Goal: Book appointment/travel/reservation

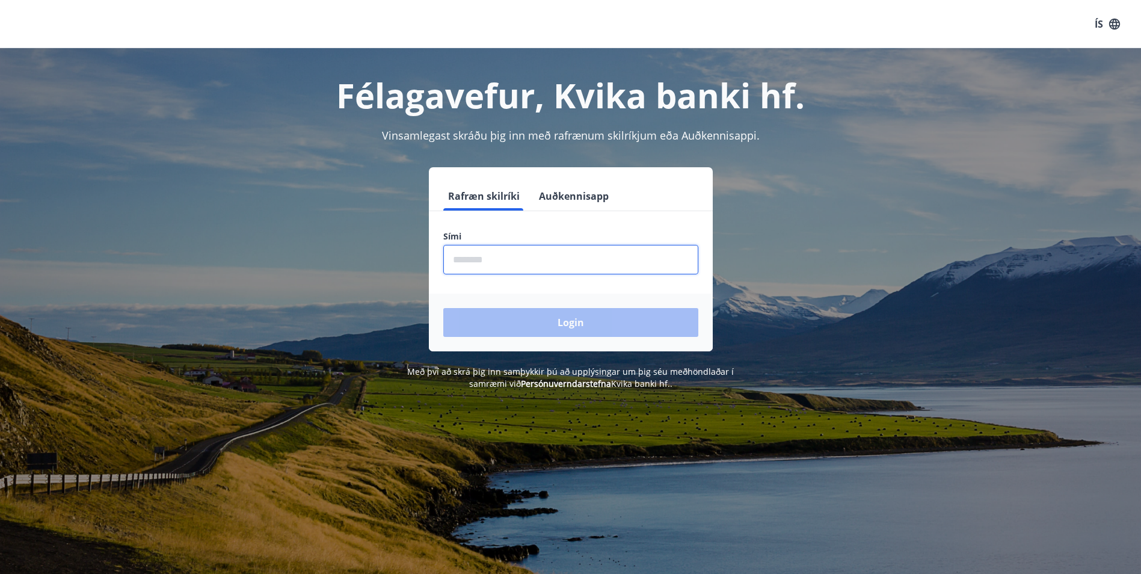
click at [497, 259] on input "phone" at bounding box center [570, 259] width 255 height 29
type input "********"
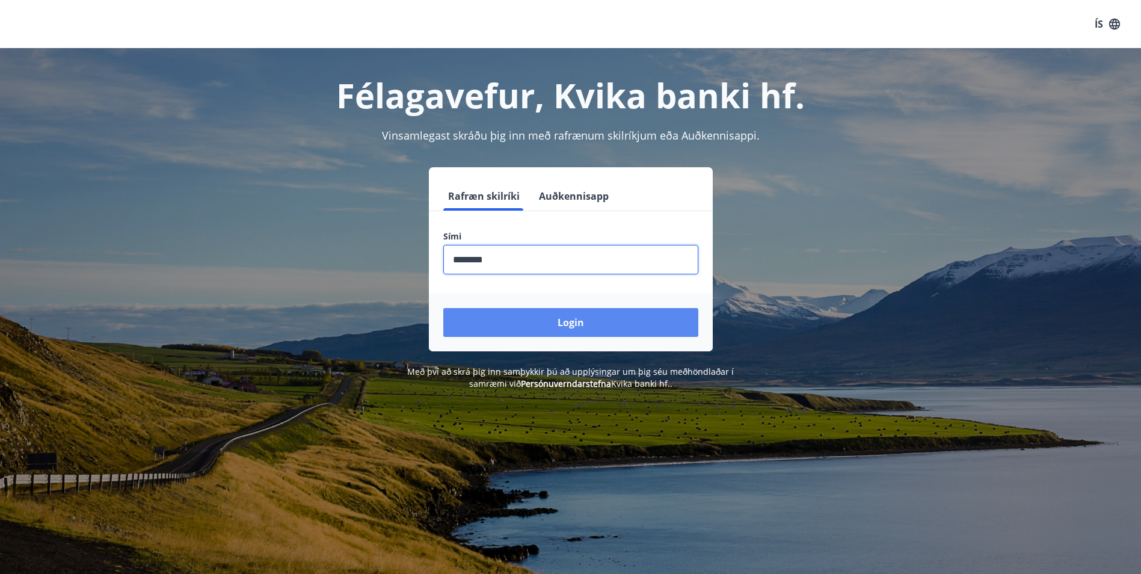
click at [501, 327] on button "Login" at bounding box center [570, 322] width 255 height 29
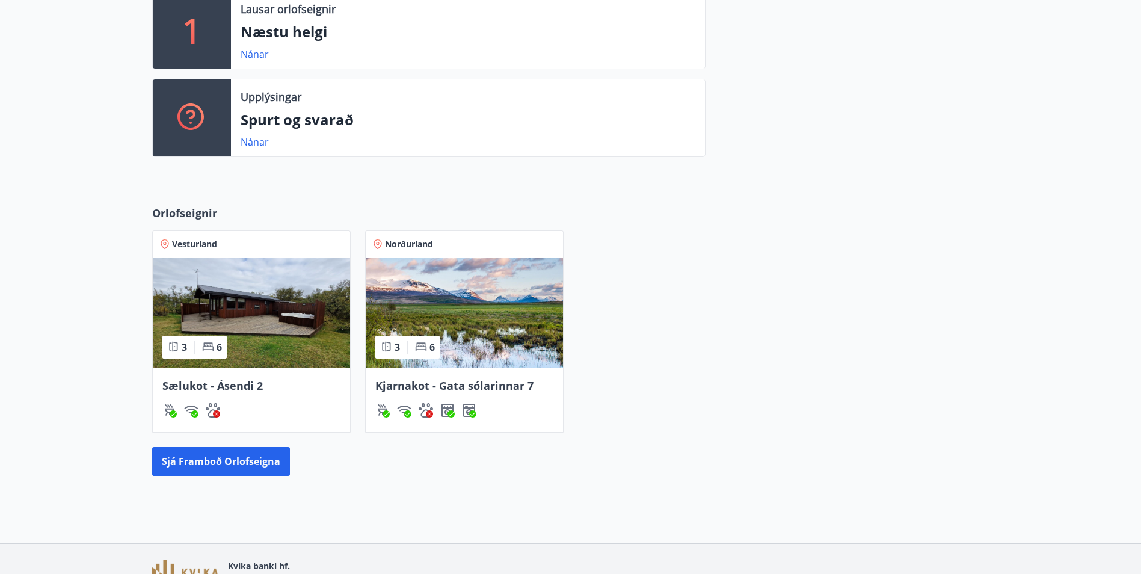
scroll to position [421, 0]
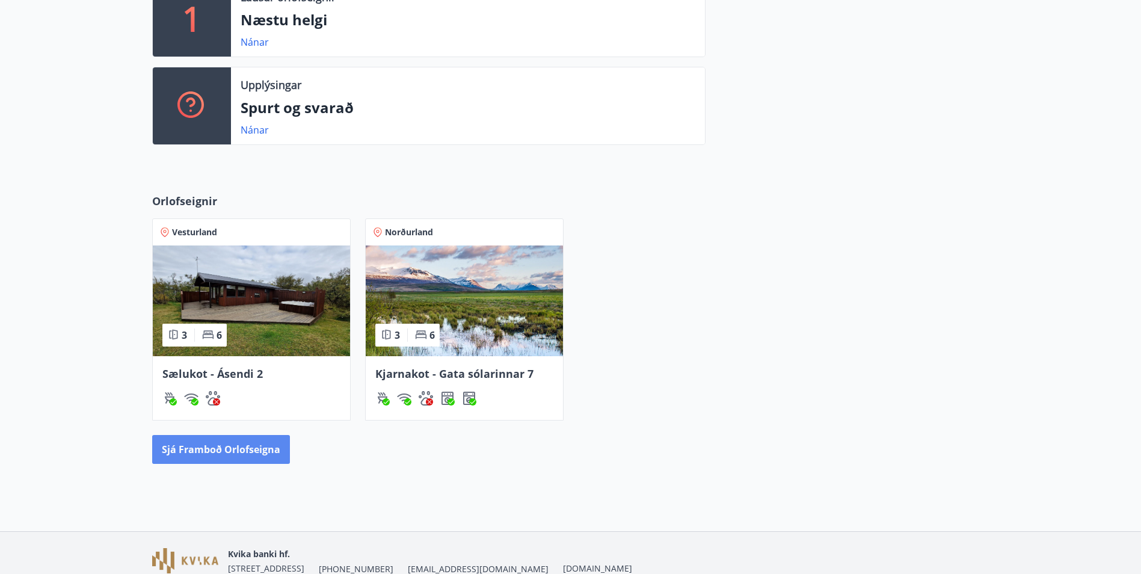
click at [221, 443] on button "Sjá framboð orlofseigna" at bounding box center [221, 449] width 138 height 29
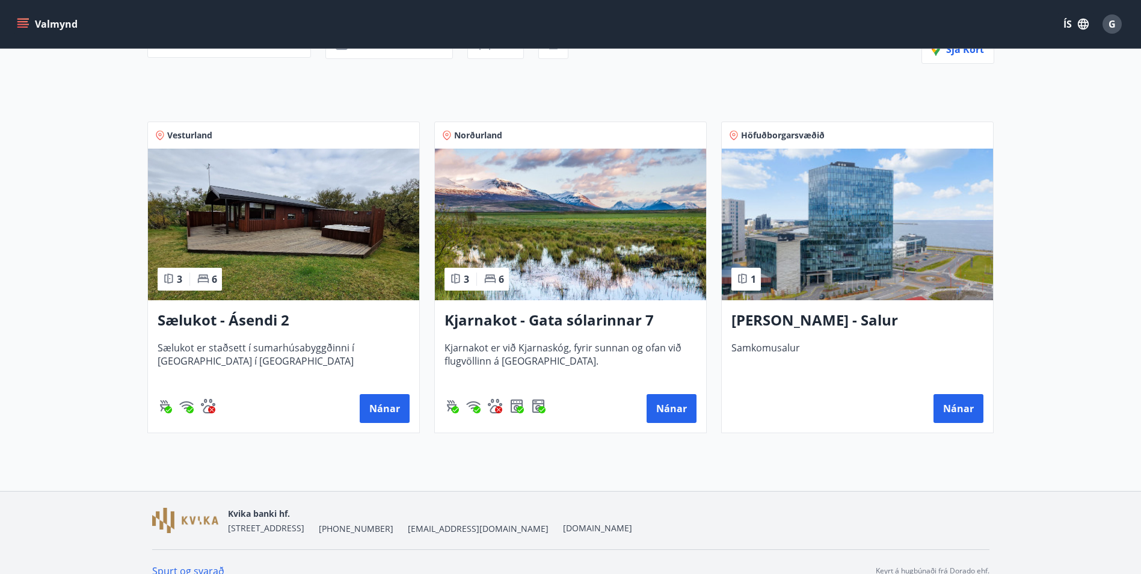
scroll to position [173, 0]
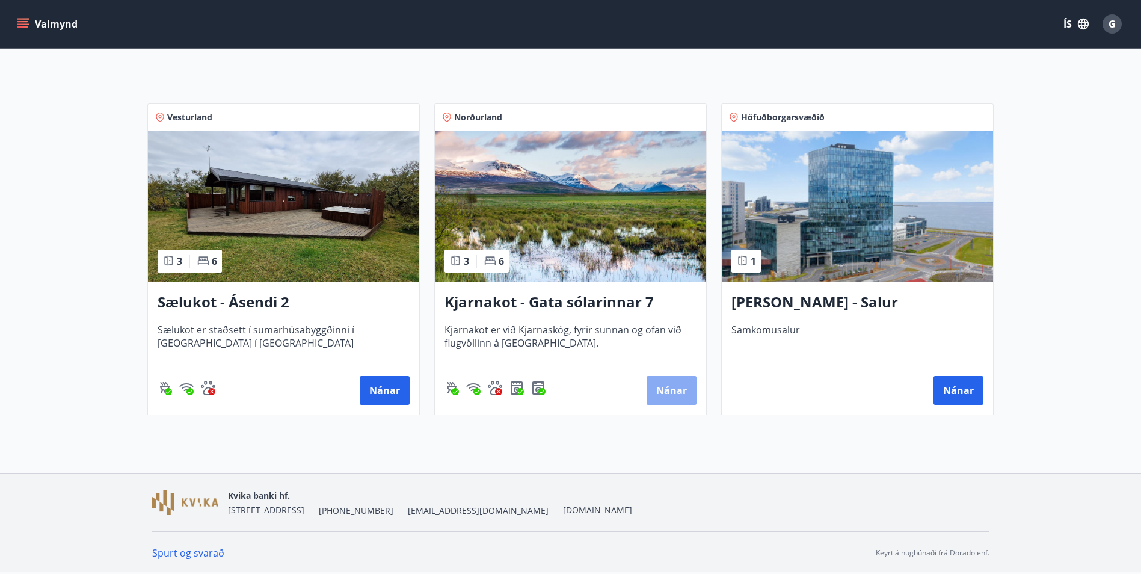
click at [676, 393] on button "Nánar" at bounding box center [671, 390] width 50 height 29
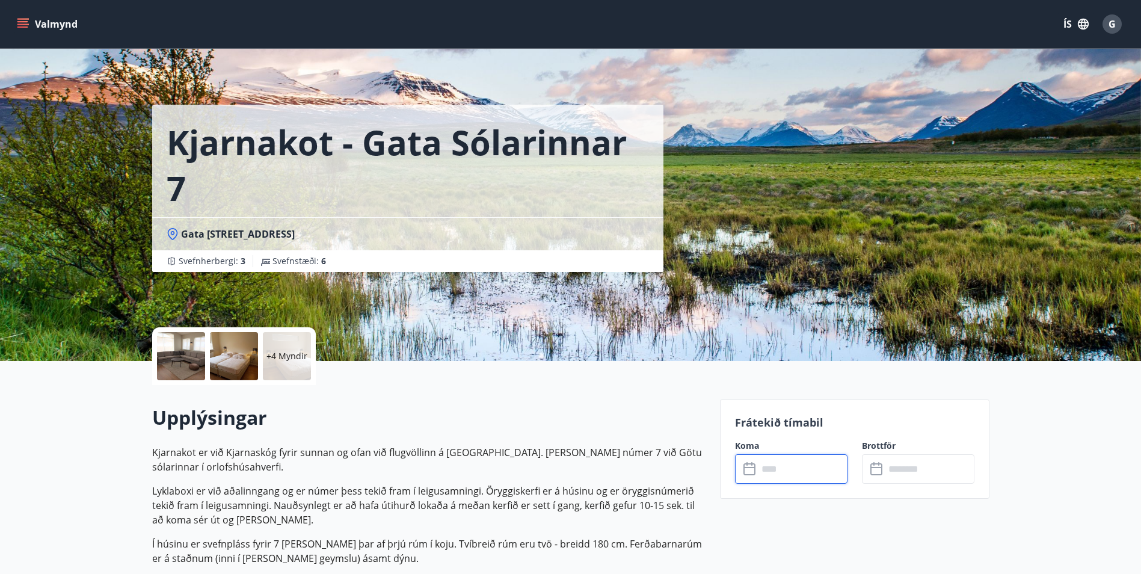
click at [823, 469] on input "text" at bounding box center [803, 468] width 90 height 29
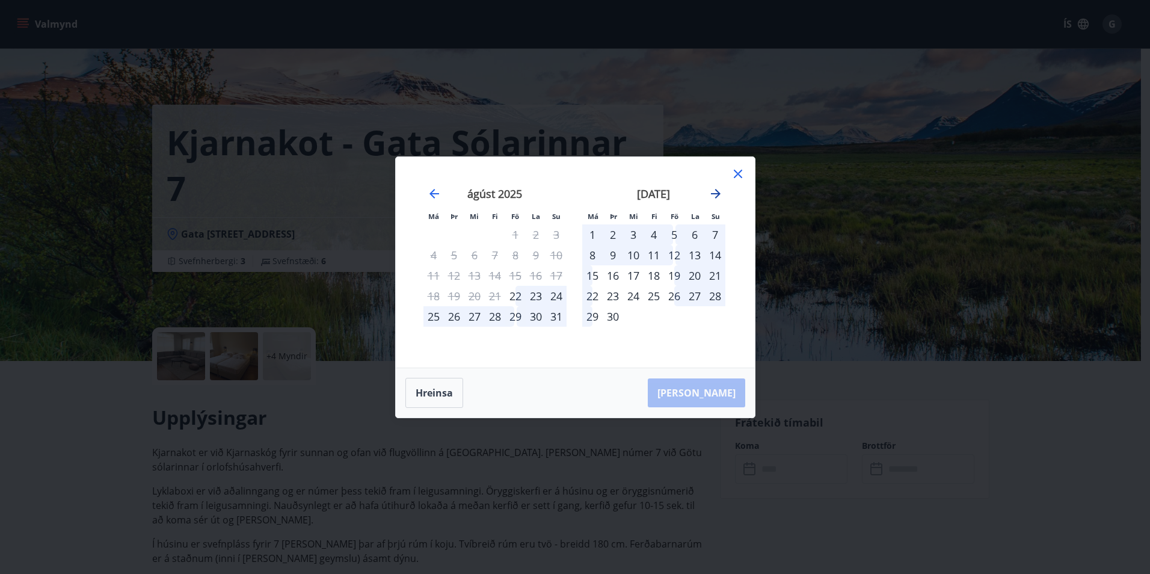
click at [717, 194] on icon "Move forward to switch to the next month." at bounding box center [715, 193] width 14 height 14
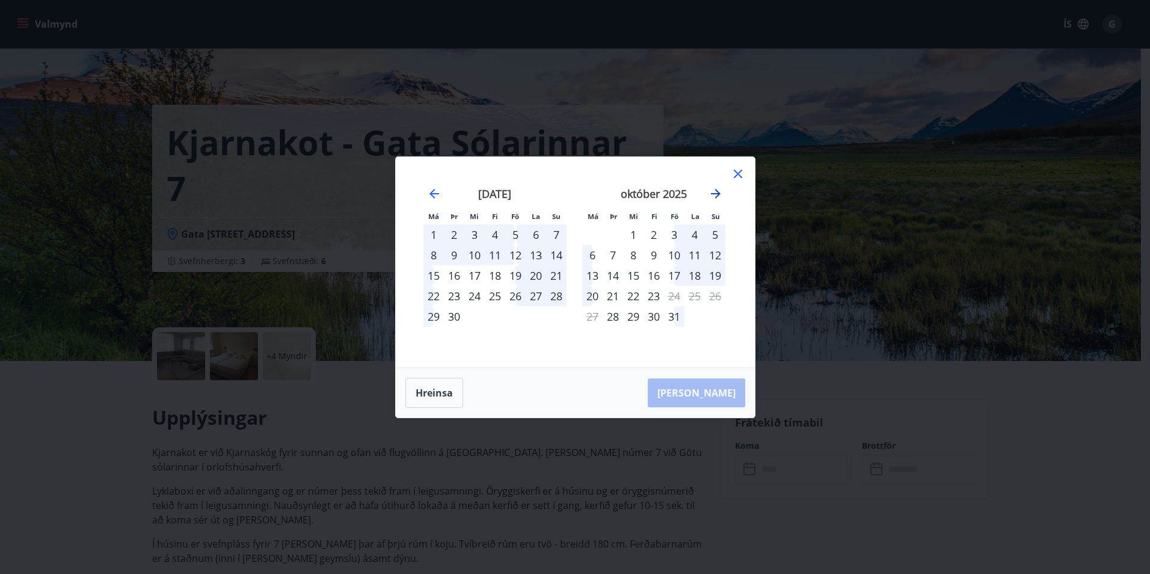
click at [717, 194] on icon "Move forward to switch to the next month." at bounding box center [715, 193] width 14 height 14
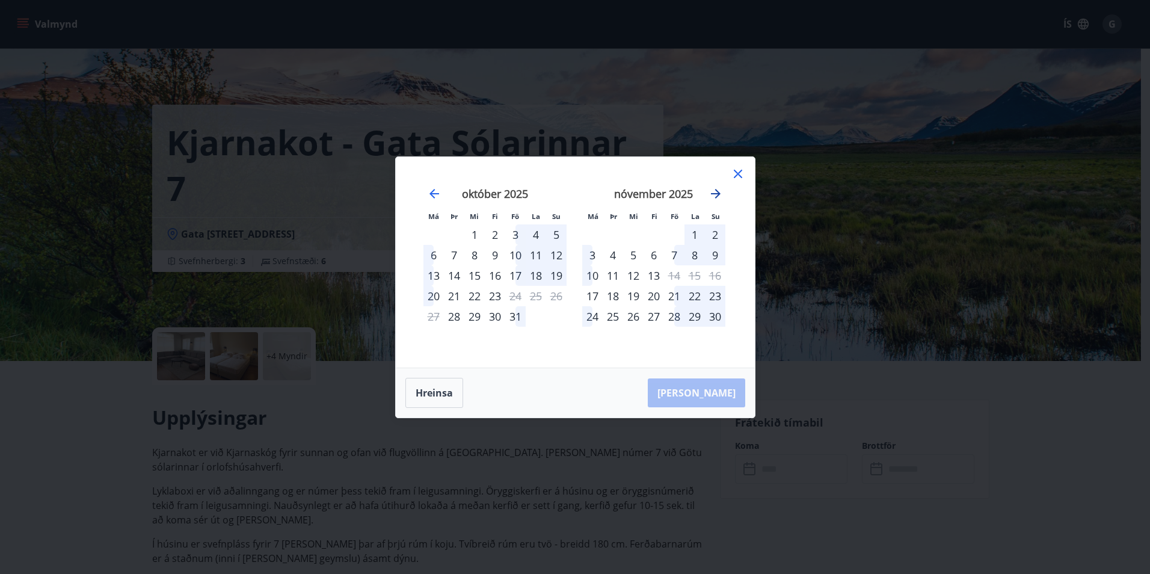
click at [717, 194] on icon "Move forward to switch to the next month." at bounding box center [715, 193] width 14 height 14
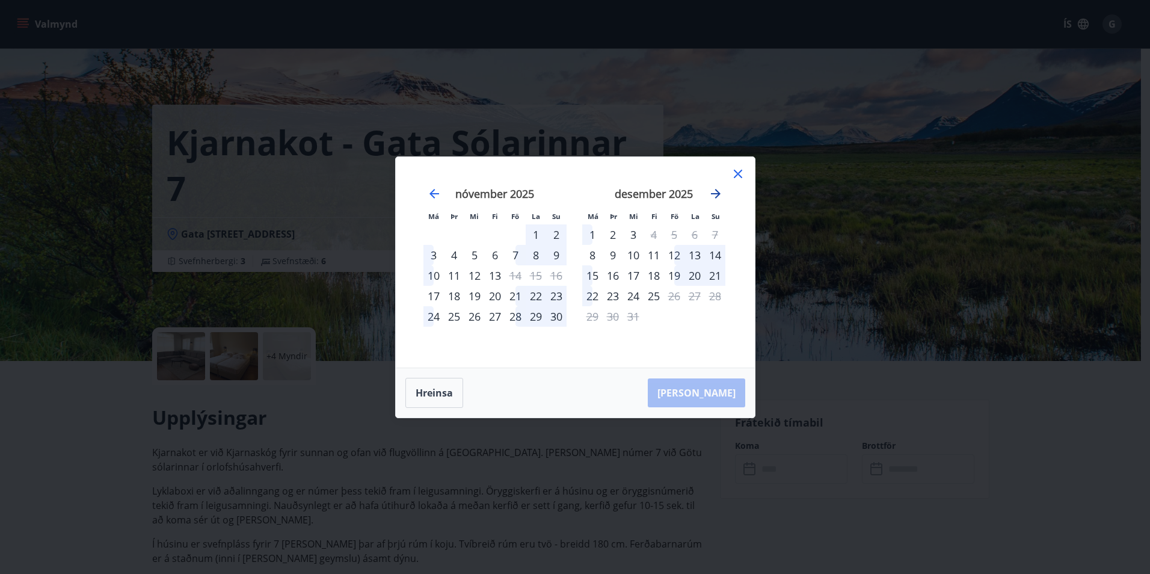
click at [717, 194] on icon "Move forward to switch to the next month." at bounding box center [715, 193] width 14 height 14
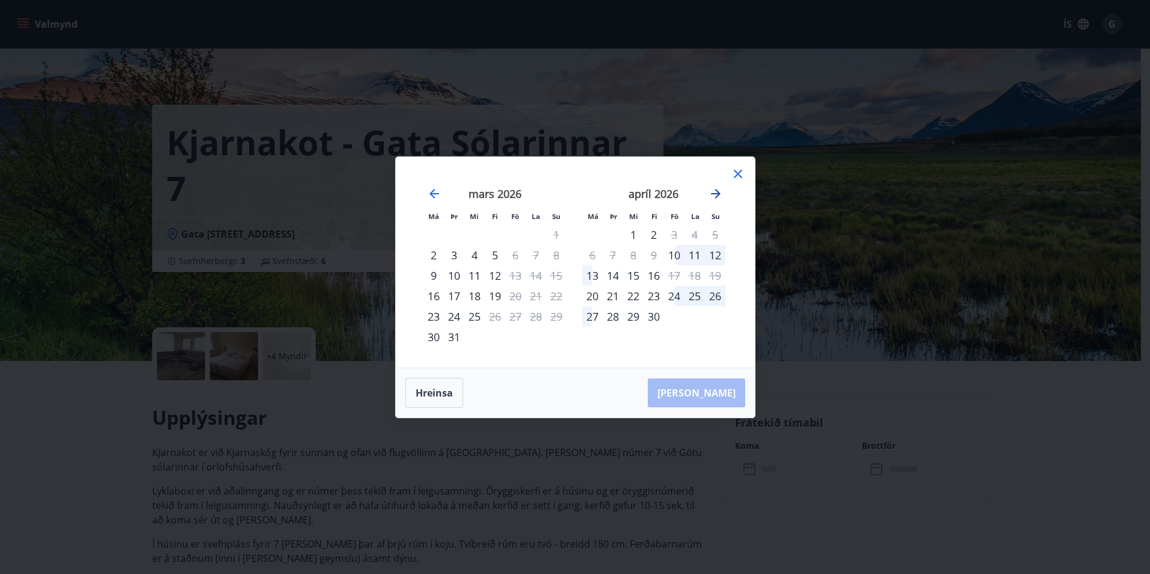
click at [718, 192] on icon "Move forward to switch to the next month." at bounding box center [716, 194] width 10 height 10
click at [733, 174] on icon at bounding box center [738, 174] width 14 height 14
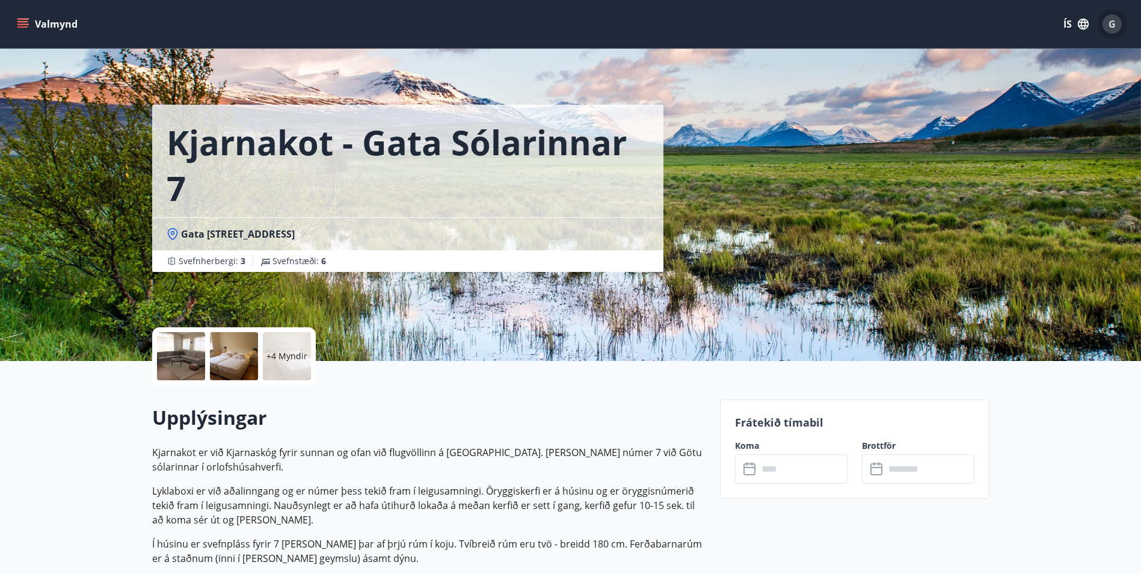
click at [1108, 20] on span "G" at bounding box center [1111, 23] width 7 height 13
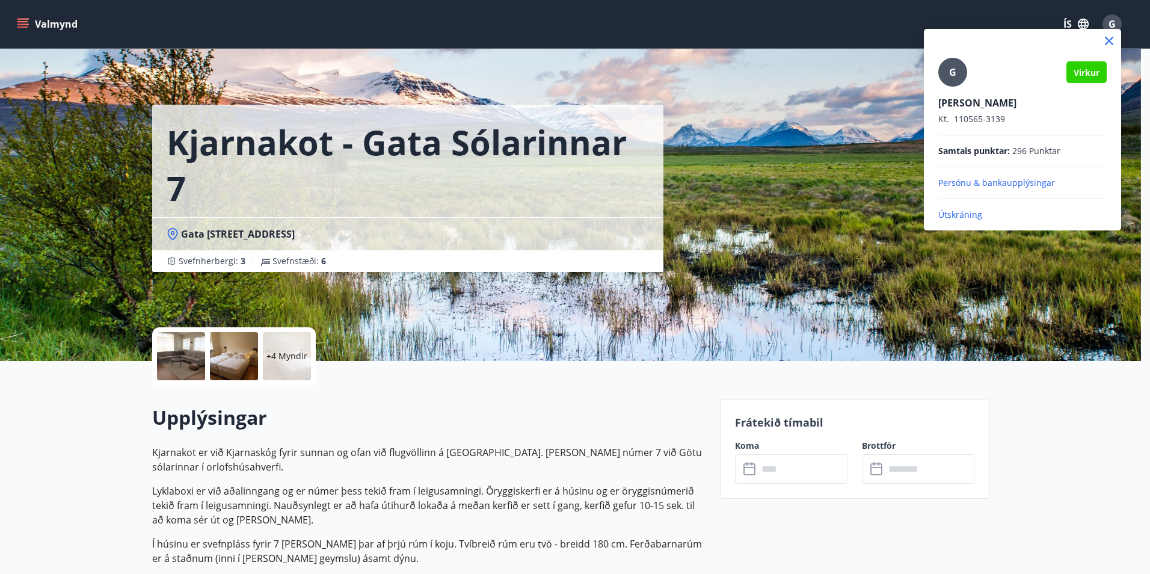
click at [973, 214] on p "Útskráning" at bounding box center [1022, 215] width 168 height 12
